Goal: Transaction & Acquisition: Subscribe to service/newsletter

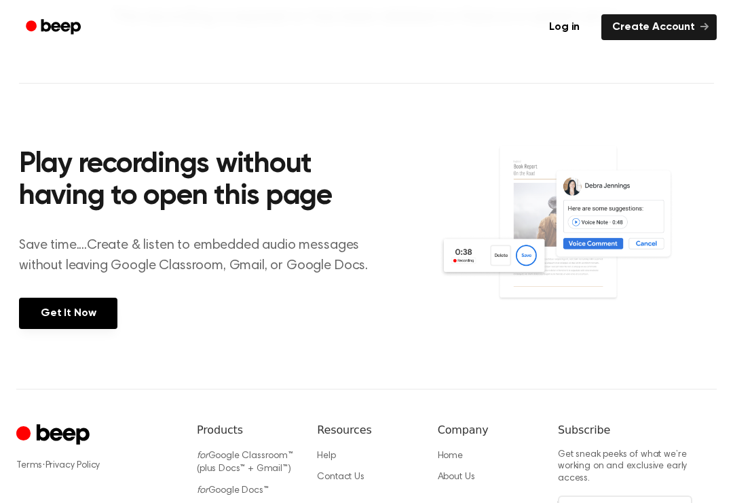
scroll to position [279, 0]
